Goal: Transaction & Acquisition: Register for event/course

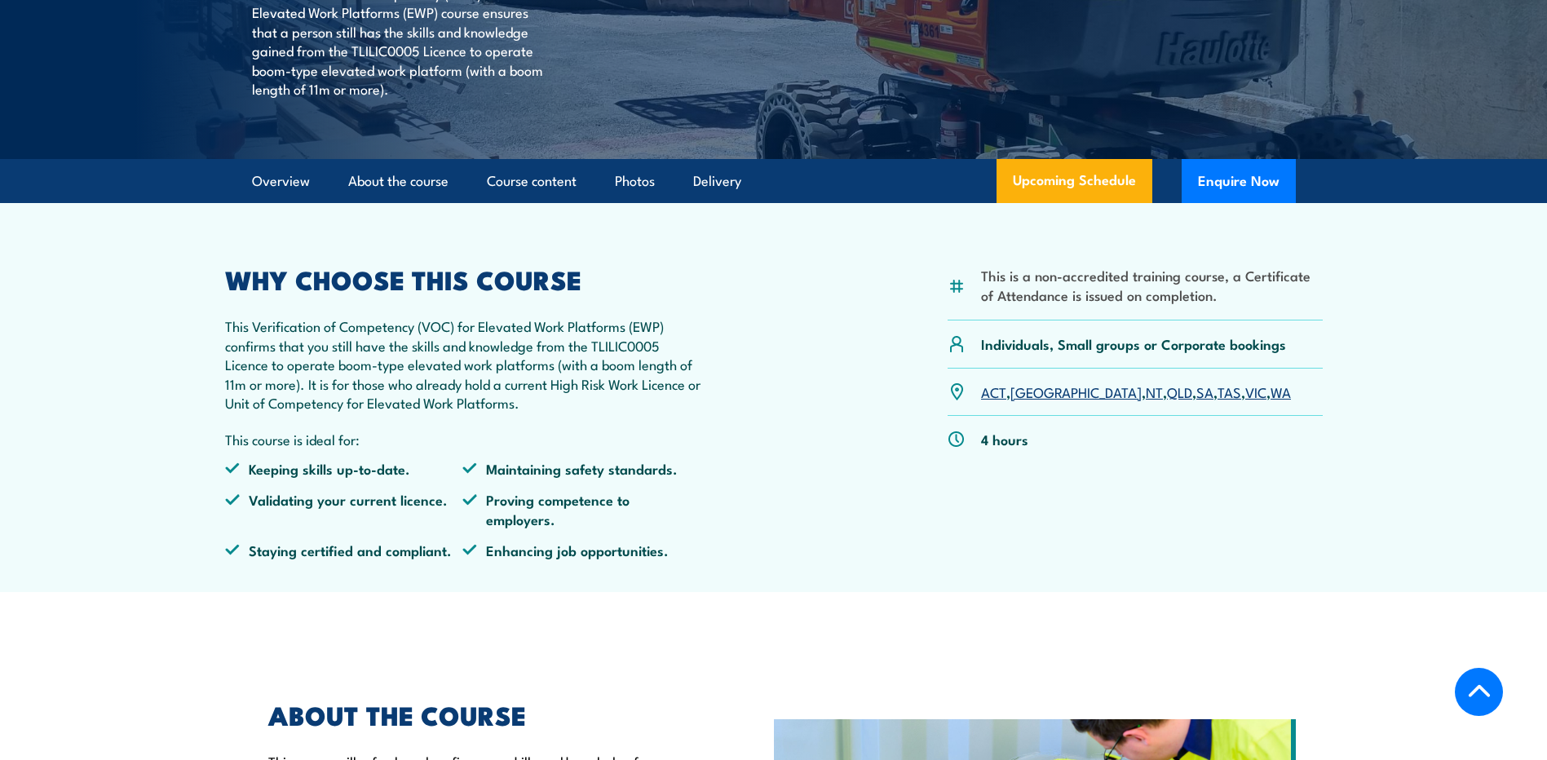
scroll to position [326, 0]
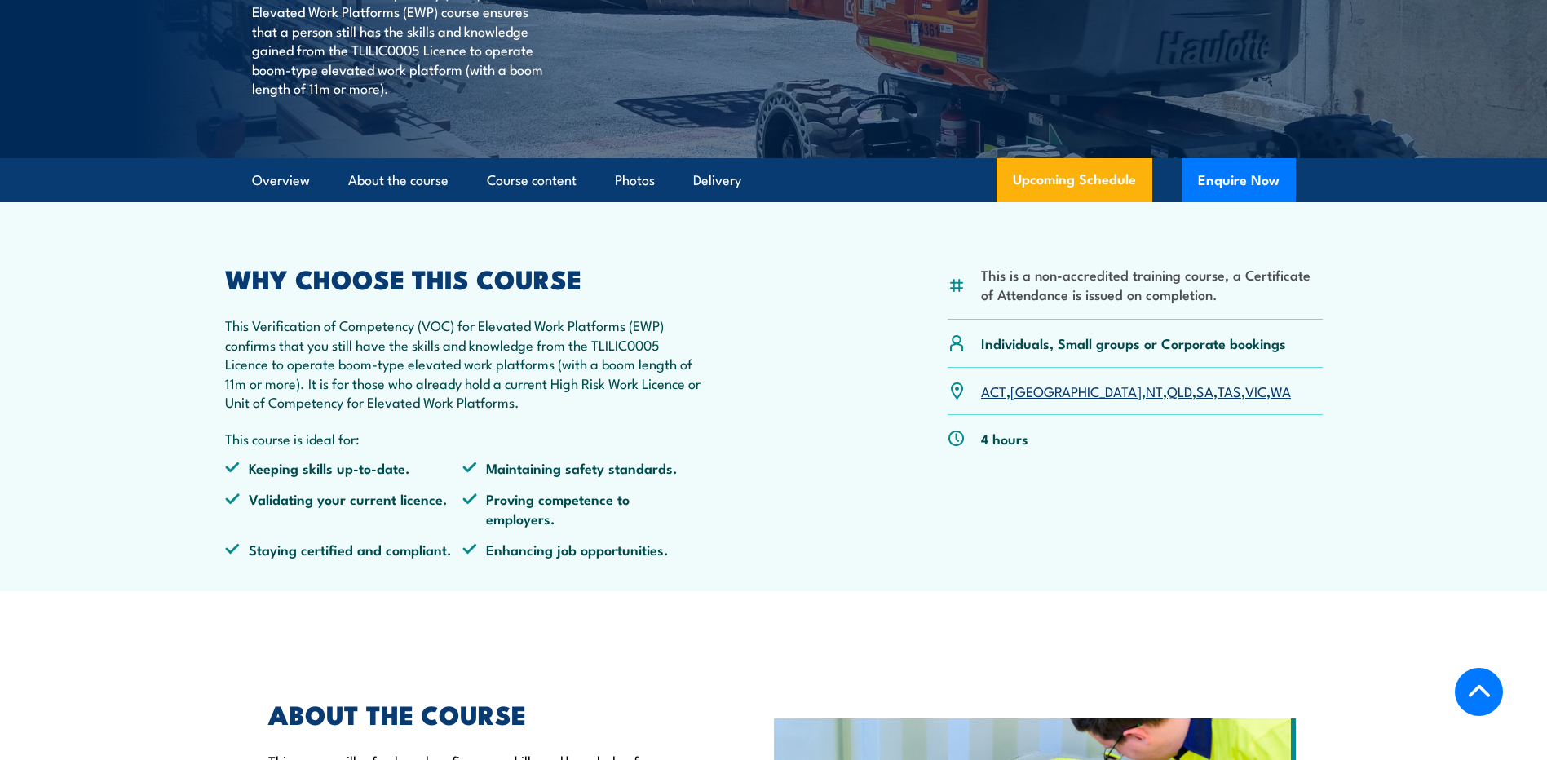
click at [1196, 395] on link "SA" at bounding box center [1204, 391] width 17 height 20
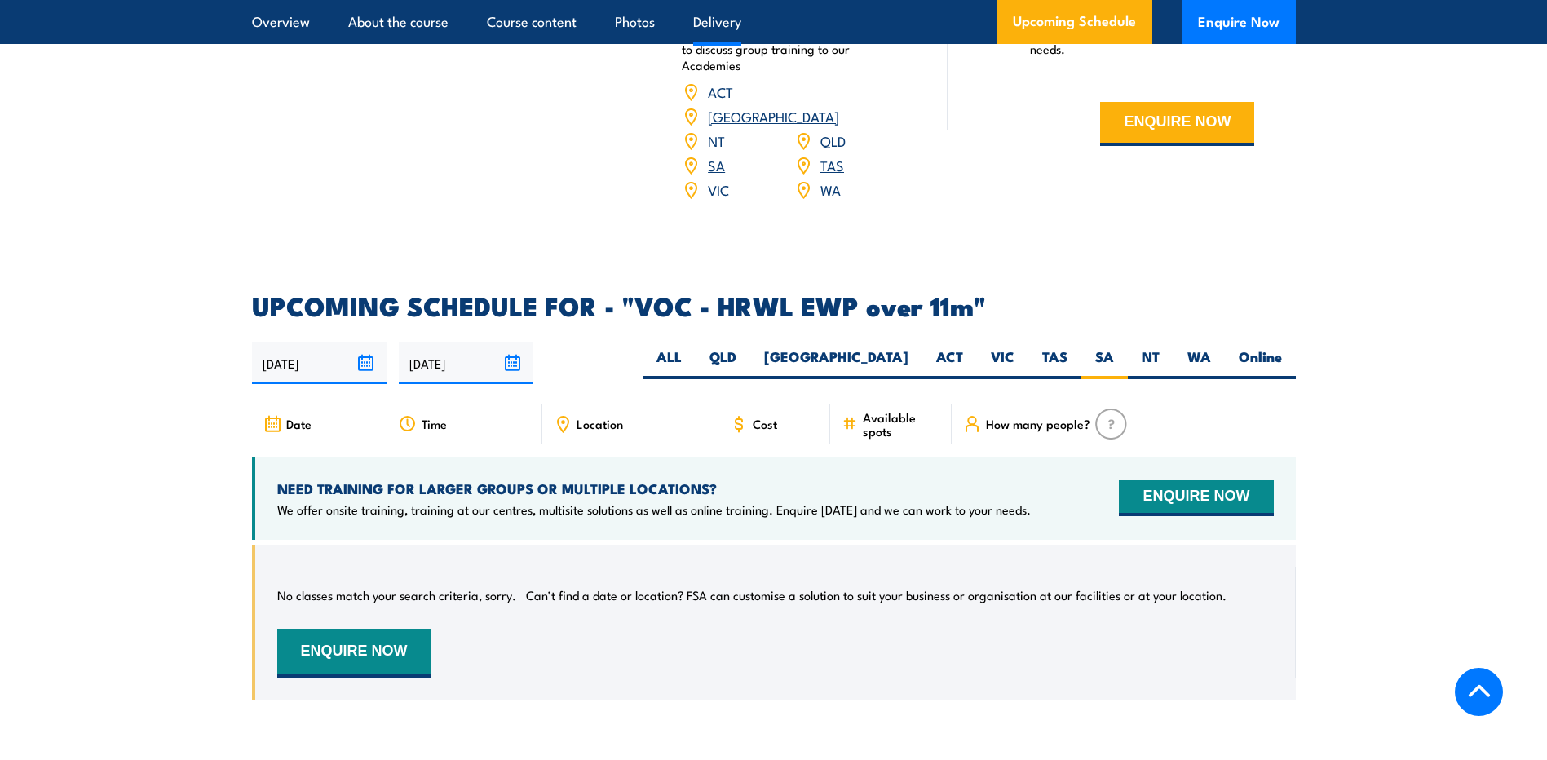
scroll to position [2141, 0]
